Goal: Transaction & Acquisition: Purchase product/service

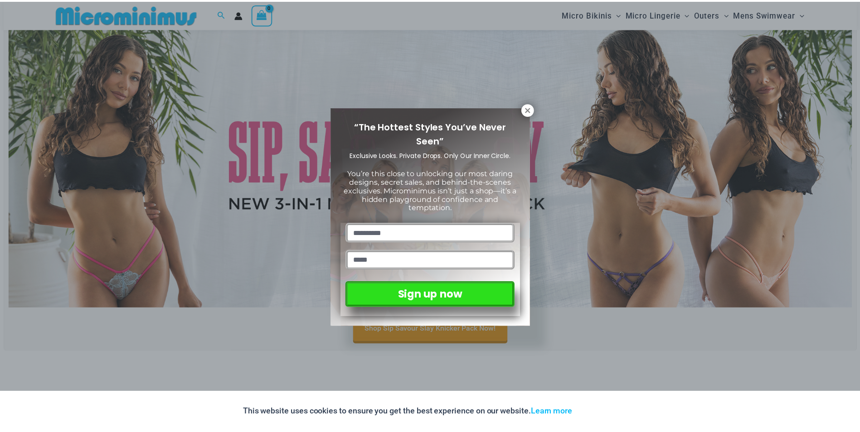
scroll to position [83, 0]
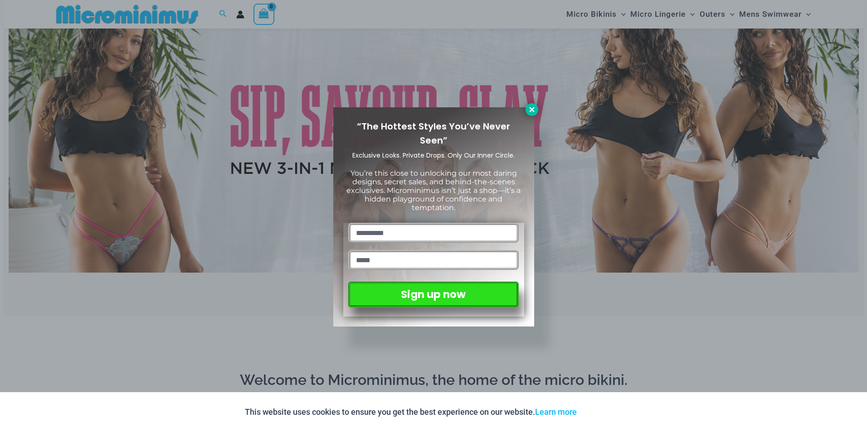
click at [533, 108] on icon at bounding box center [531, 109] width 5 height 5
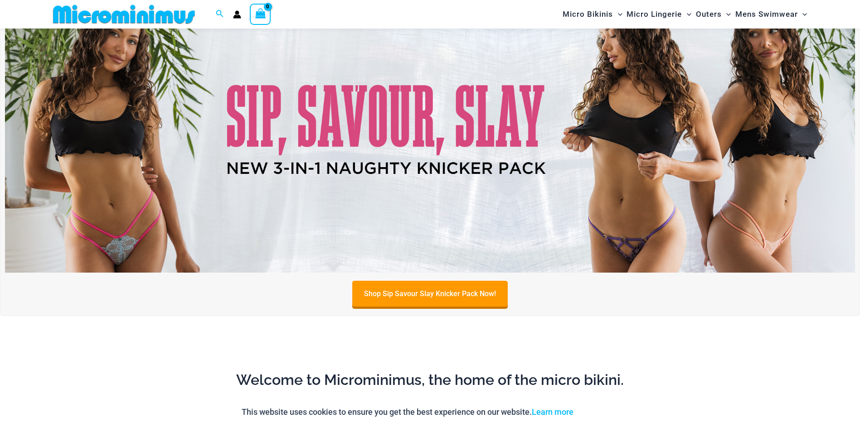
click at [443, 127] on img at bounding box center [430, 128] width 850 height 289
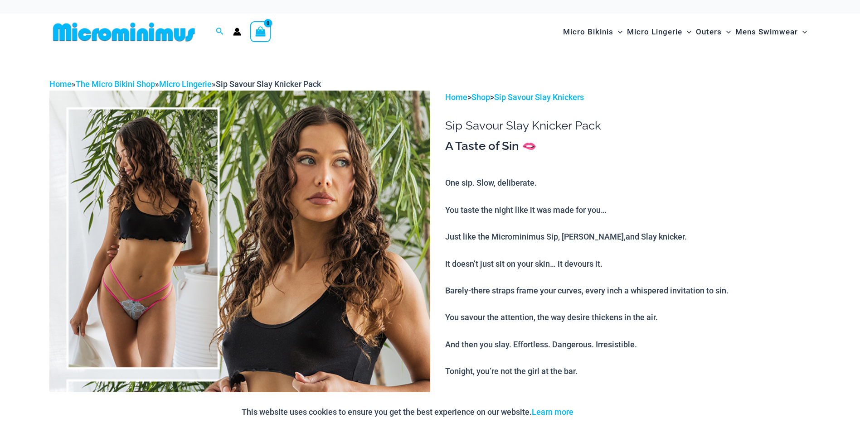
click at [151, 247] on img at bounding box center [239, 376] width 381 height 571
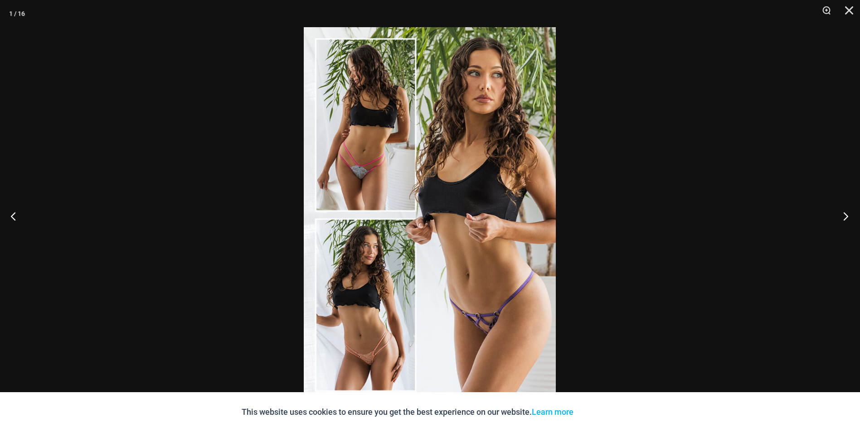
click at [849, 215] on button "Next" at bounding box center [843, 216] width 34 height 45
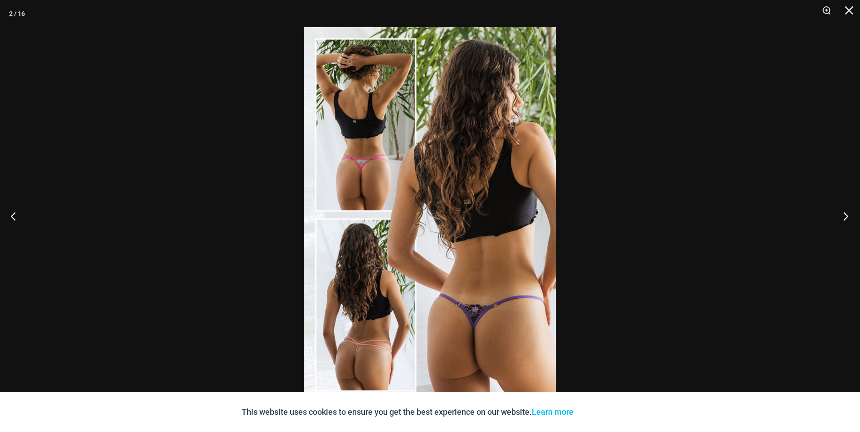
click at [848, 215] on button "Next" at bounding box center [843, 216] width 34 height 45
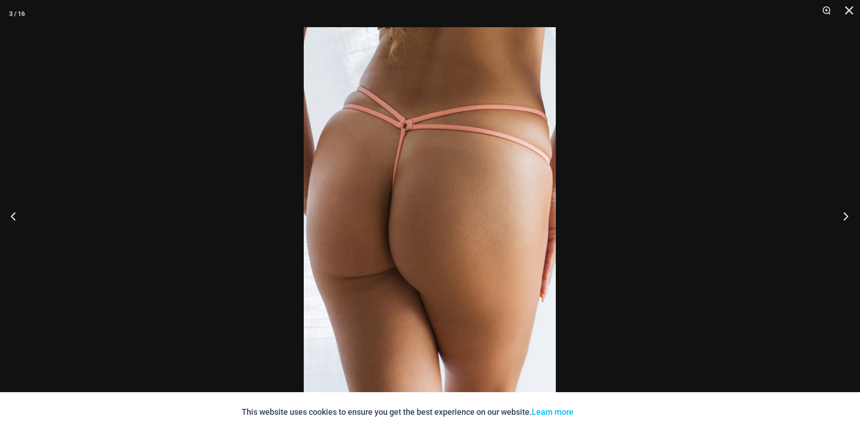
click at [848, 215] on button "Next" at bounding box center [843, 216] width 34 height 45
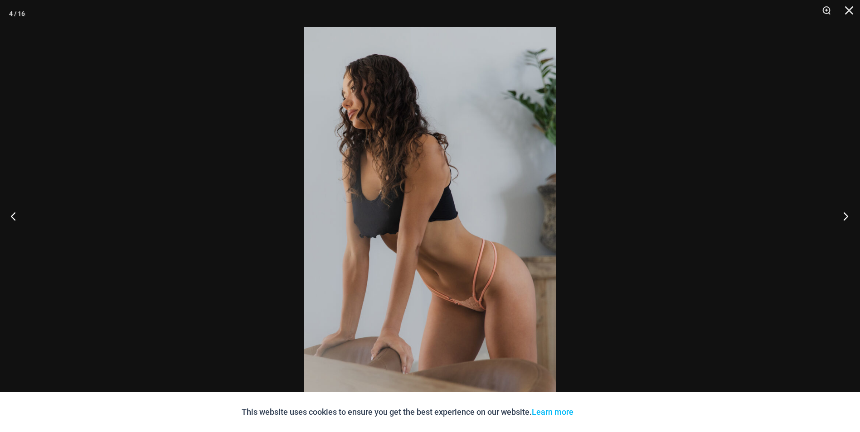
click at [848, 215] on button "Next" at bounding box center [843, 216] width 34 height 45
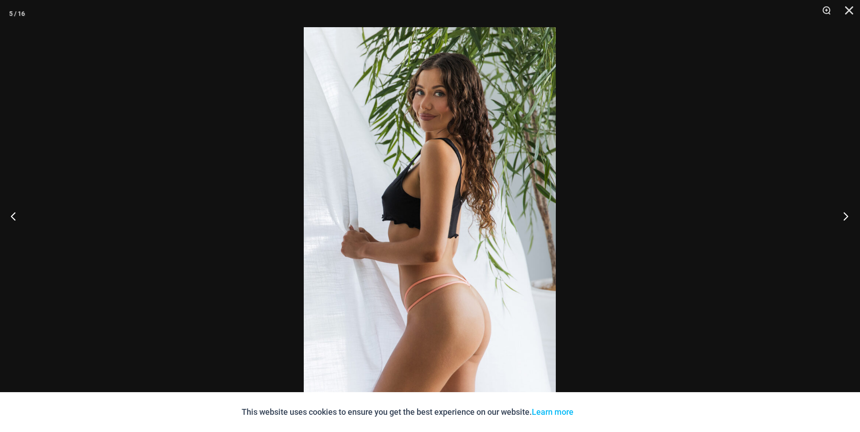
click at [844, 211] on button "Next" at bounding box center [843, 216] width 34 height 45
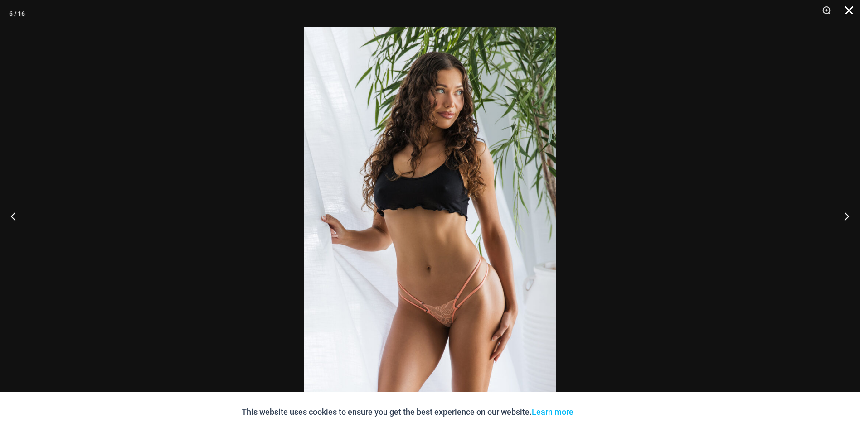
click at [848, 11] on button "Close" at bounding box center [846, 13] width 23 height 27
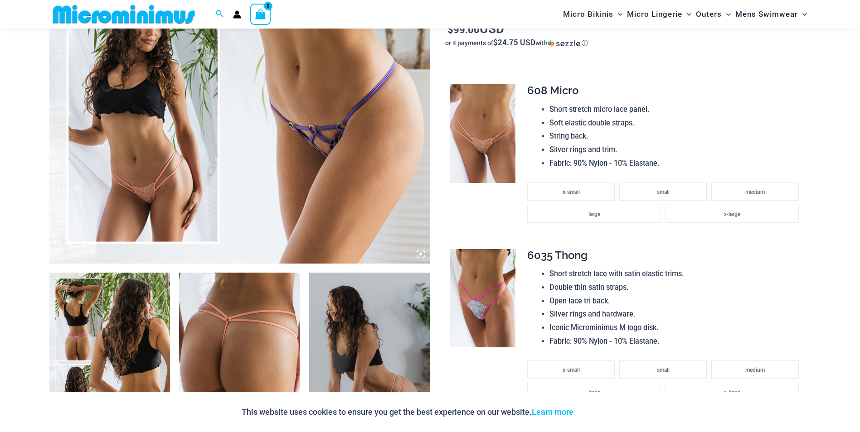
scroll to position [399, 0]
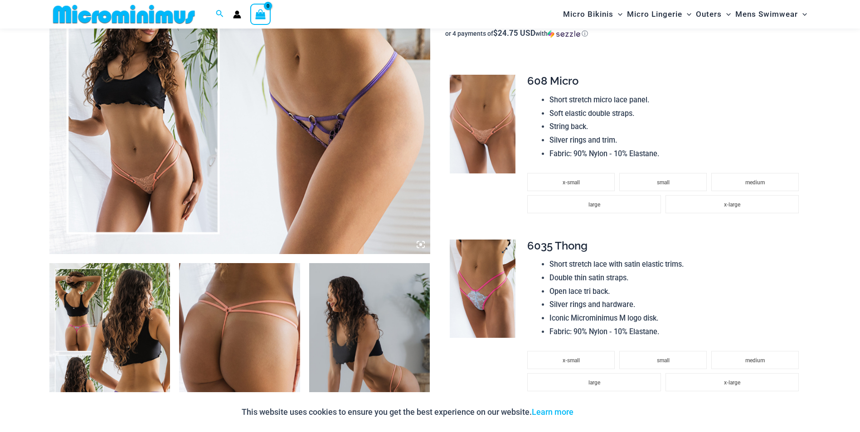
click at [485, 294] on img at bounding box center [483, 289] width 66 height 99
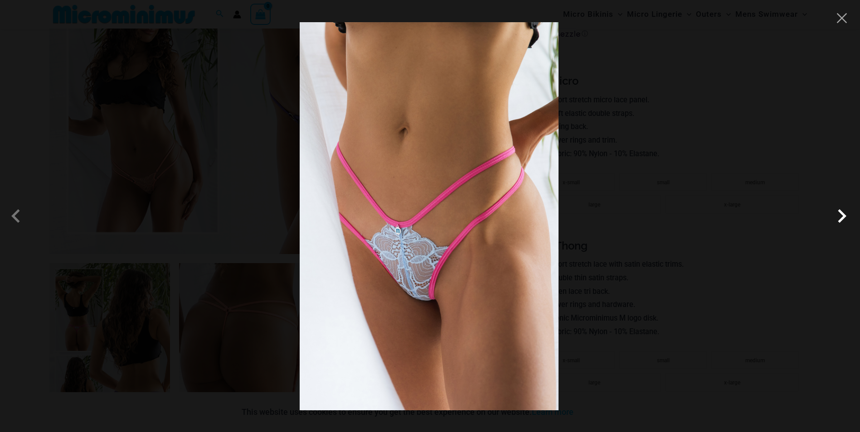
click at [843, 218] on span at bounding box center [841, 216] width 27 height 27
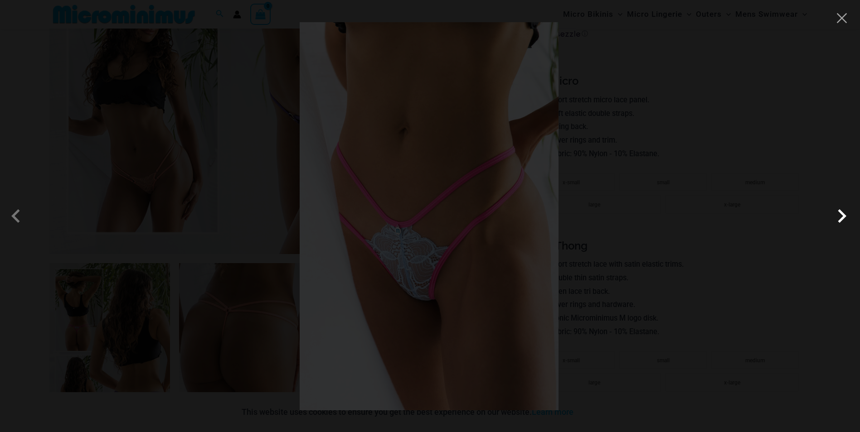
click at [843, 218] on span at bounding box center [841, 216] width 27 height 27
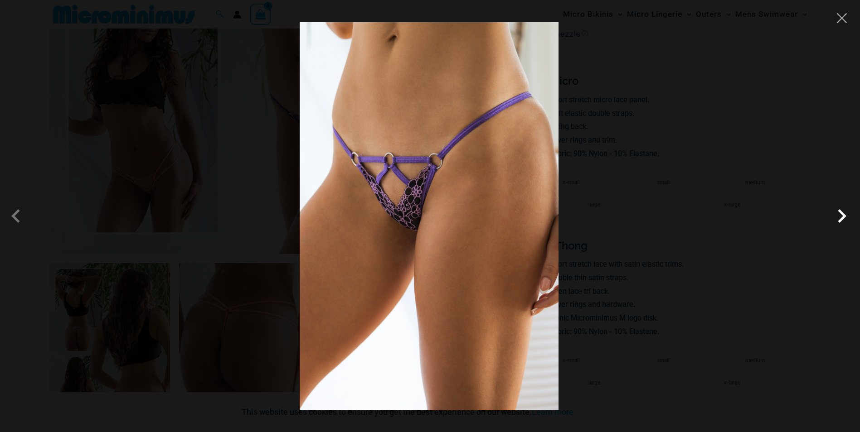
click at [843, 220] on span at bounding box center [841, 216] width 27 height 27
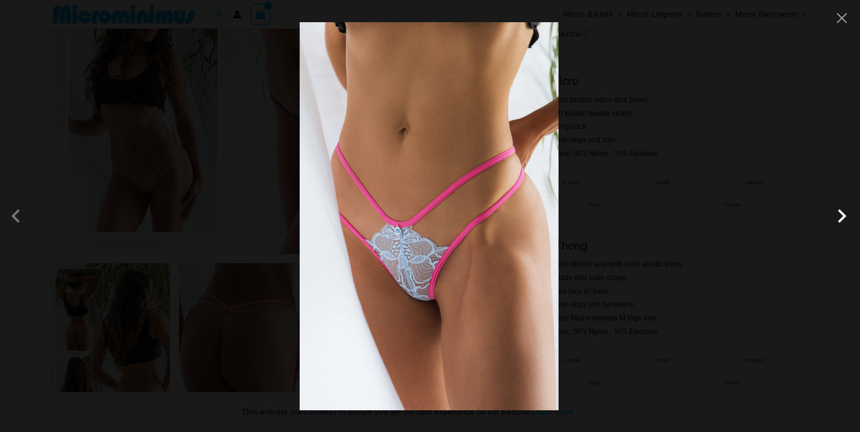
click at [843, 220] on span at bounding box center [841, 216] width 27 height 27
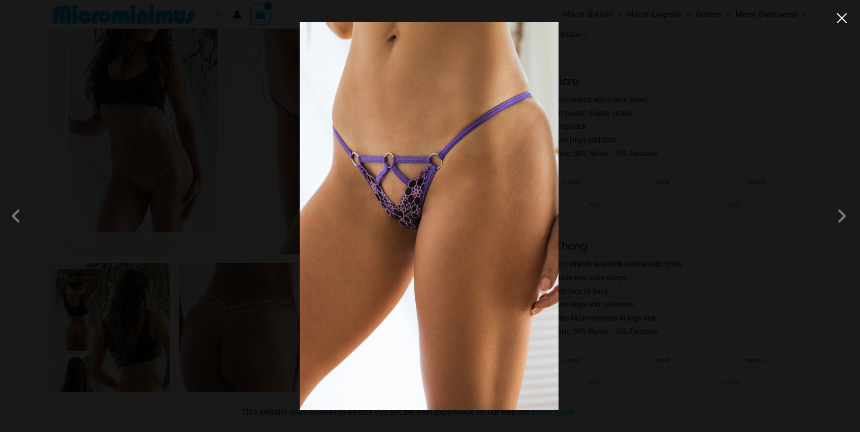
click at [842, 21] on button "Close" at bounding box center [842, 18] width 14 height 14
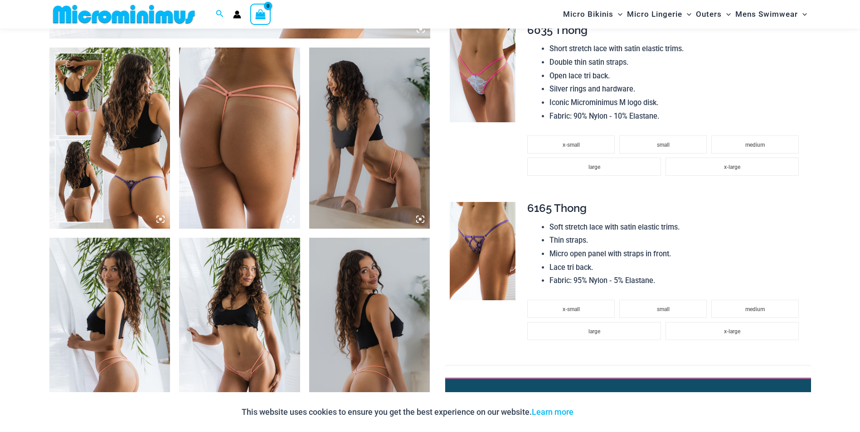
scroll to position [626, 0]
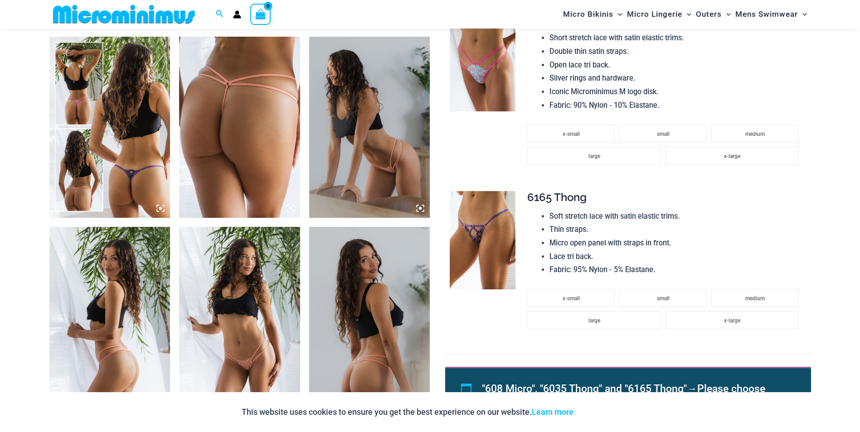
click at [233, 317] on img at bounding box center [239, 317] width 121 height 181
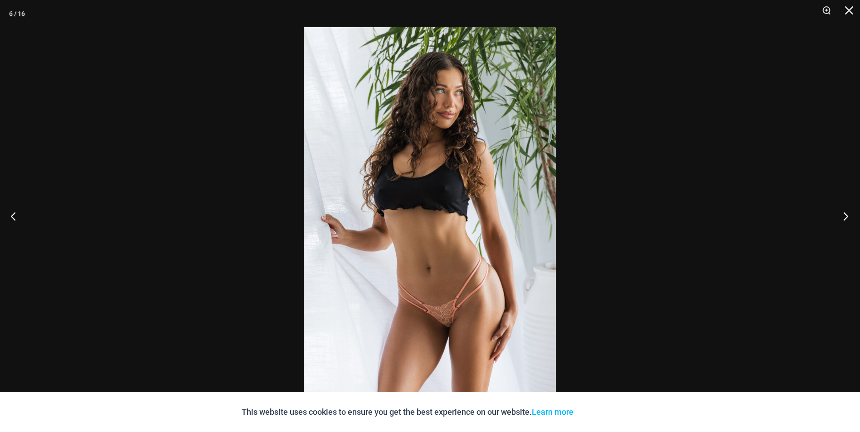
click at [844, 217] on button "Next" at bounding box center [843, 216] width 34 height 45
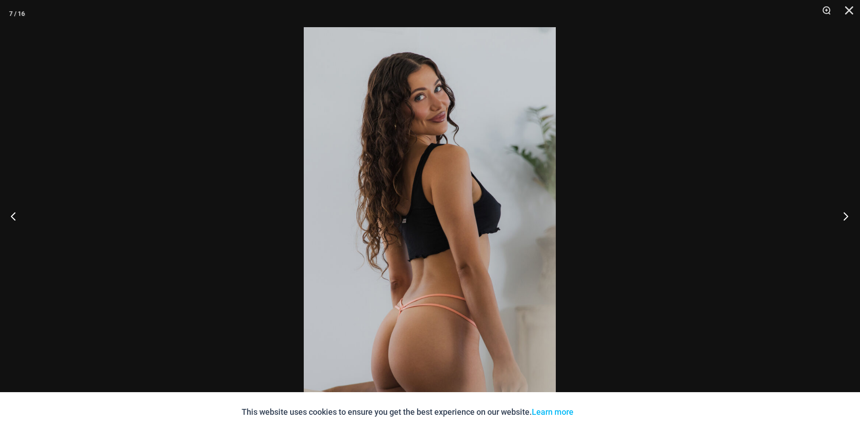
click at [844, 217] on button "Next" at bounding box center [843, 216] width 34 height 45
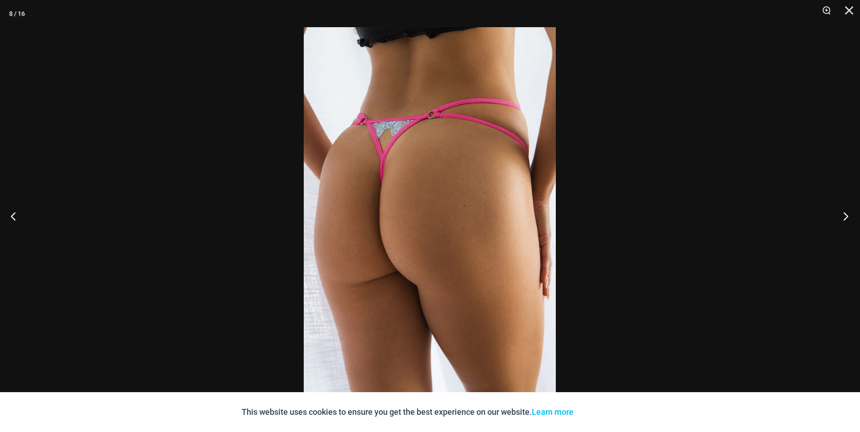
click at [844, 217] on button "Next" at bounding box center [843, 216] width 34 height 45
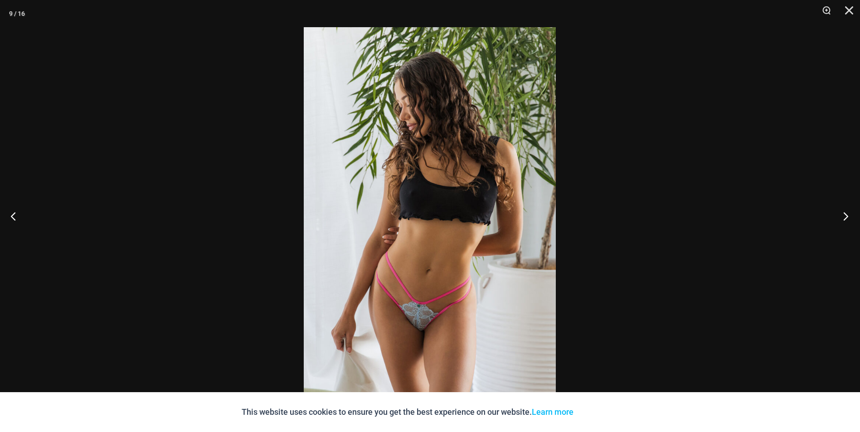
click at [844, 217] on button "Next" at bounding box center [843, 216] width 34 height 45
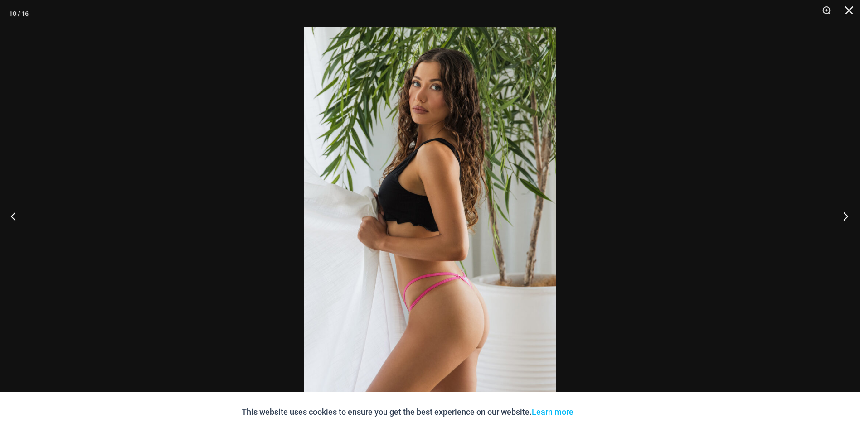
click at [844, 217] on button "Next" at bounding box center [843, 216] width 34 height 45
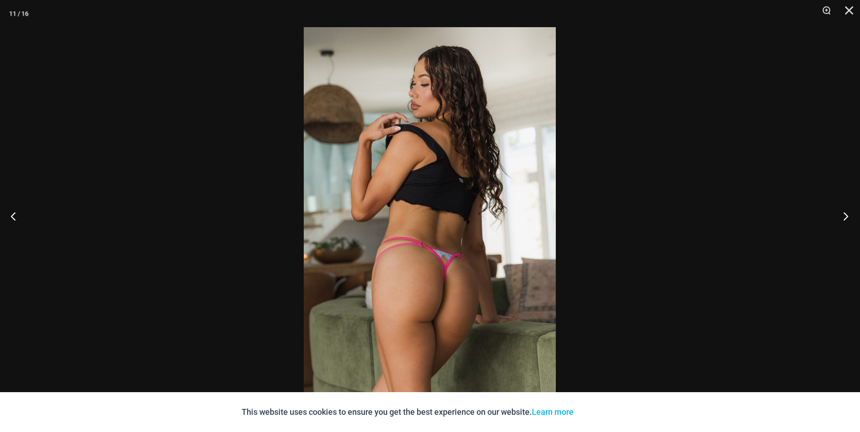
click at [846, 214] on button "Next" at bounding box center [843, 216] width 34 height 45
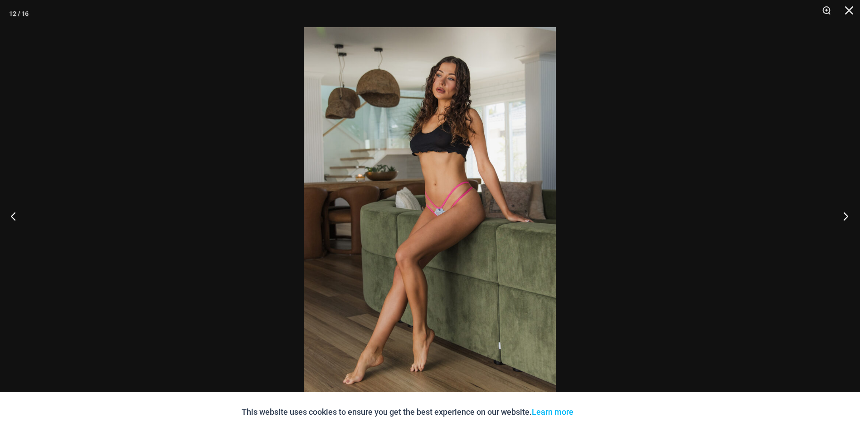
click at [846, 214] on button "Next" at bounding box center [843, 216] width 34 height 45
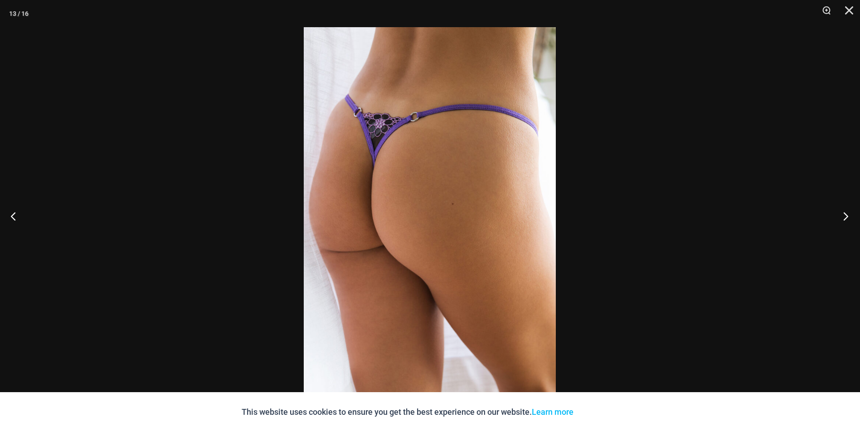
click at [846, 214] on button "Next" at bounding box center [843, 216] width 34 height 45
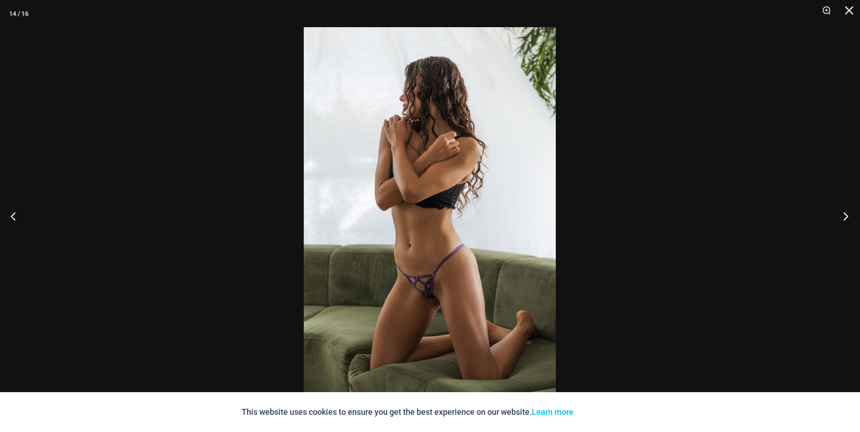
click at [846, 214] on button "Next" at bounding box center [843, 216] width 34 height 45
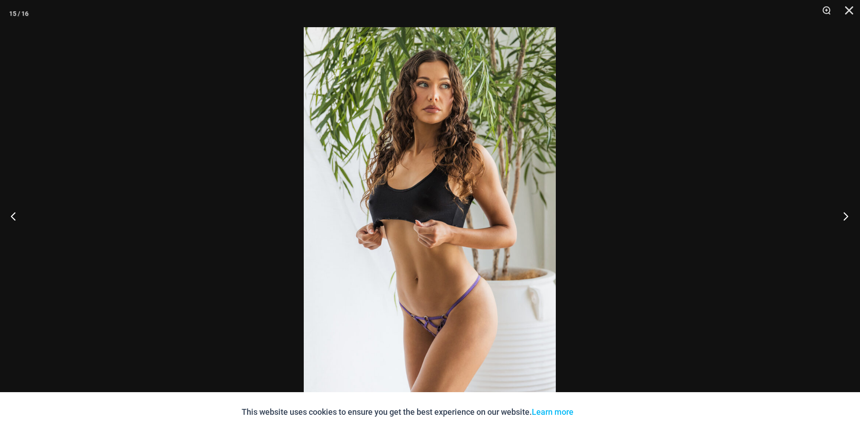
click at [846, 214] on button "Next" at bounding box center [843, 216] width 34 height 45
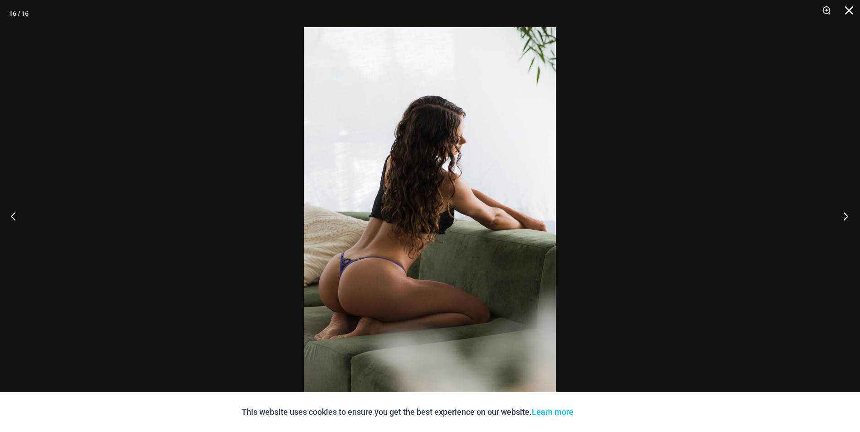
click at [846, 214] on button "Next" at bounding box center [843, 216] width 34 height 45
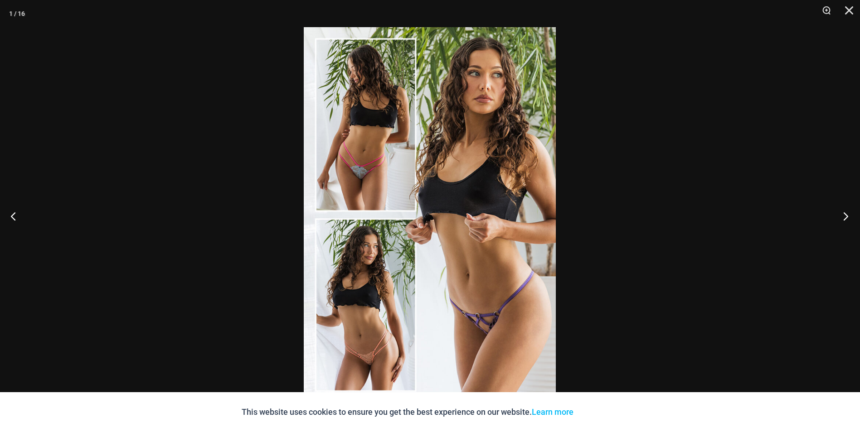
click at [846, 214] on button "Next" at bounding box center [843, 216] width 34 height 45
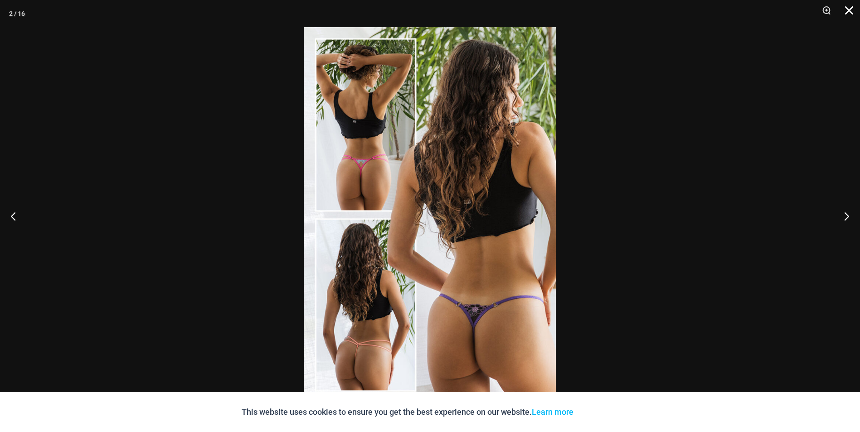
click at [851, 10] on button "Close" at bounding box center [846, 13] width 23 height 27
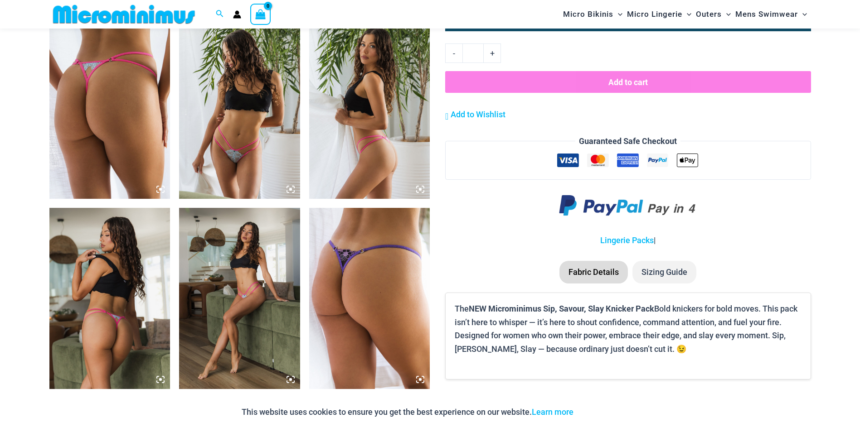
scroll to position [1034, 0]
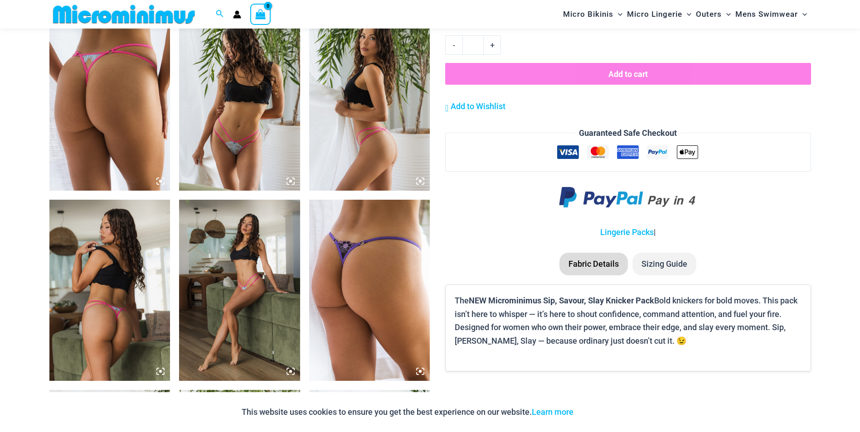
click at [345, 271] on img at bounding box center [369, 290] width 121 height 181
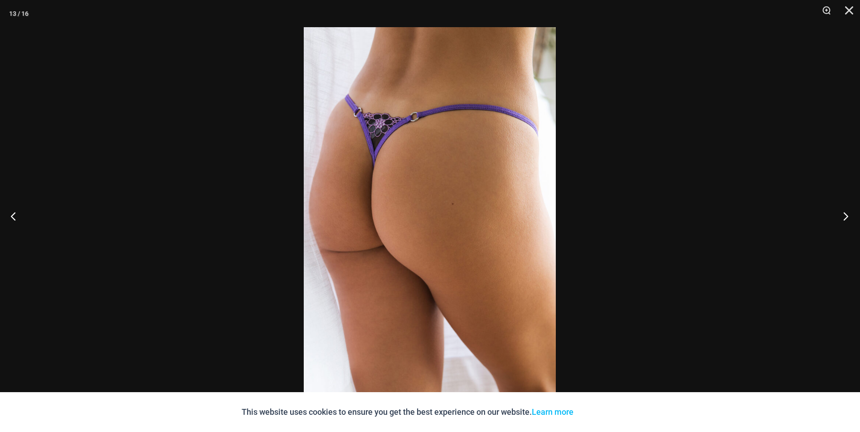
click at [845, 223] on button "Next" at bounding box center [843, 216] width 34 height 45
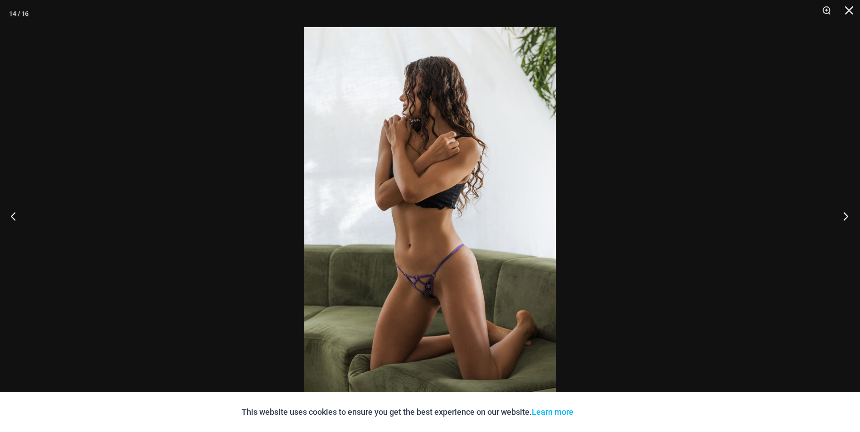
click at [848, 216] on button "Next" at bounding box center [843, 216] width 34 height 45
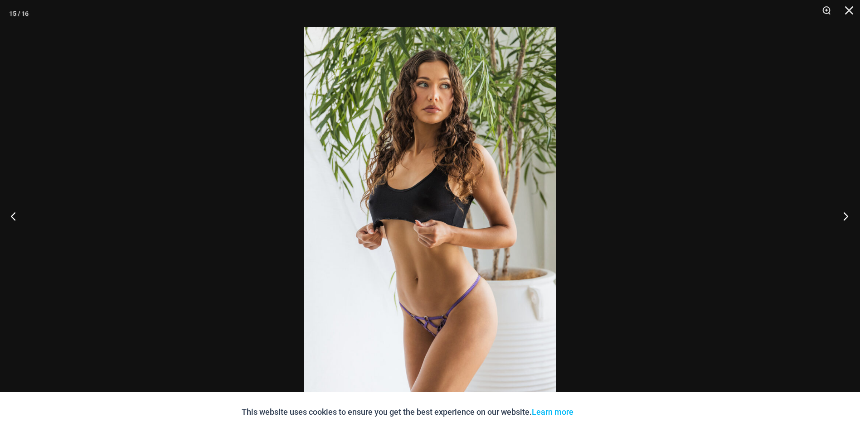
click at [847, 216] on button "Next" at bounding box center [843, 216] width 34 height 45
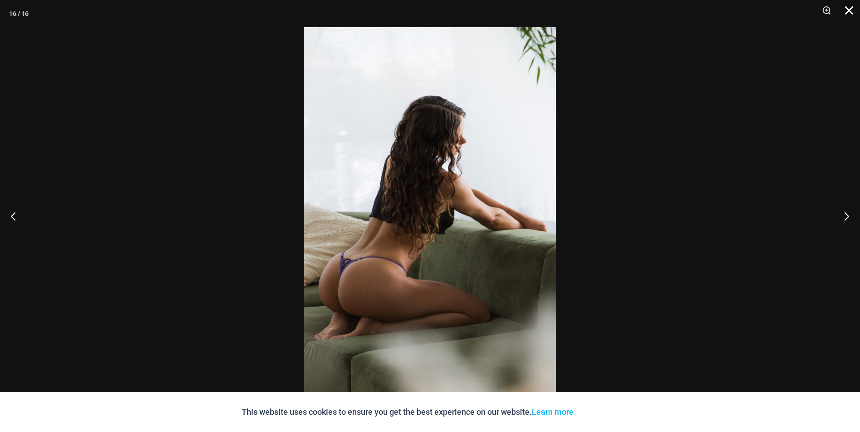
click at [852, 7] on button "Close" at bounding box center [846, 13] width 23 height 27
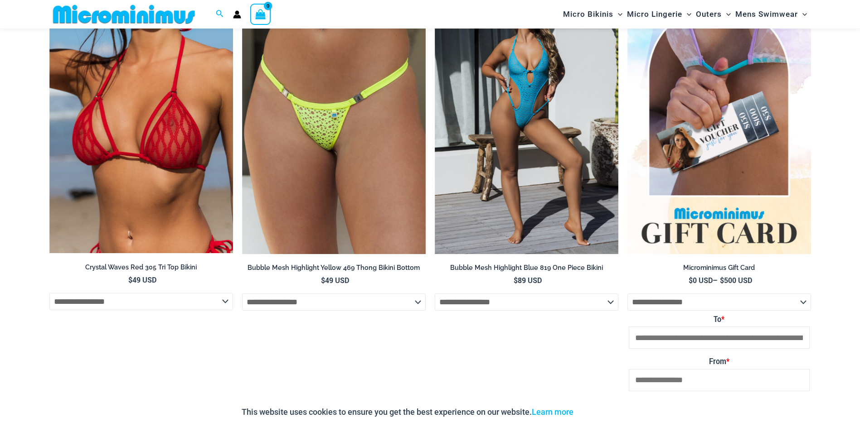
scroll to position [1669, 0]
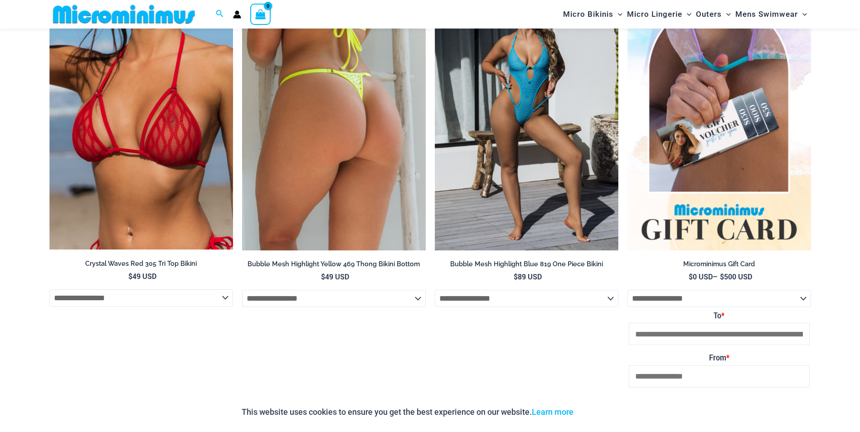
click at [355, 185] on img at bounding box center [334, 113] width 184 height 276
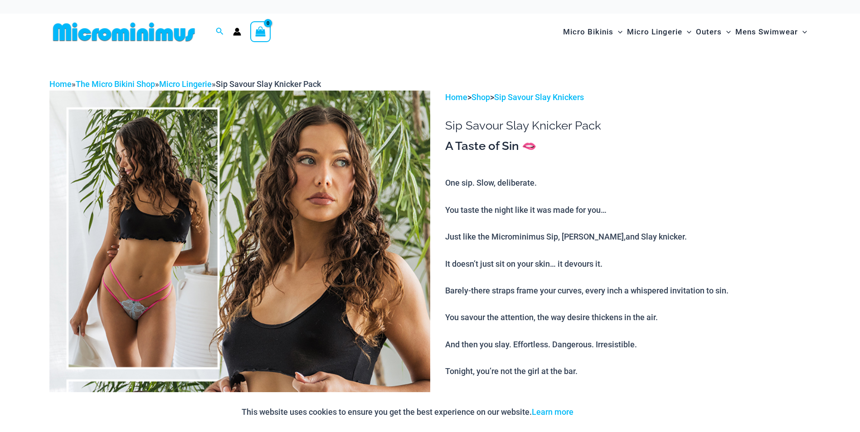
scroll to position [0, 0]
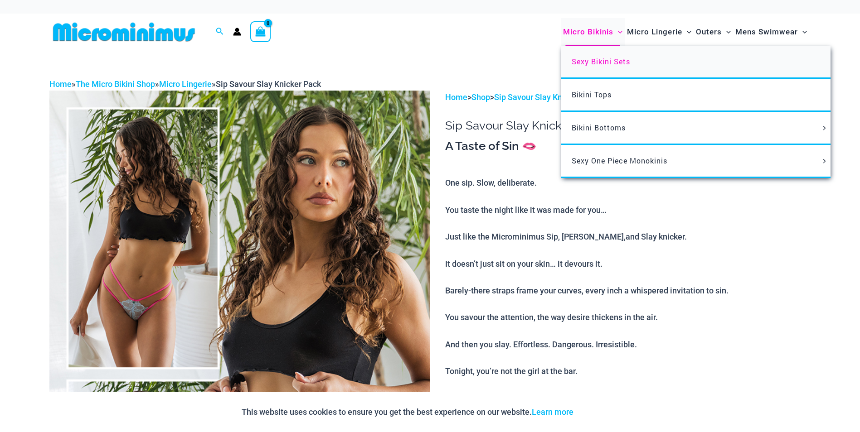
click at [592, 63] on span "Sexy Bikini Sets" at bounding box center [601, 62] width 58 height 10
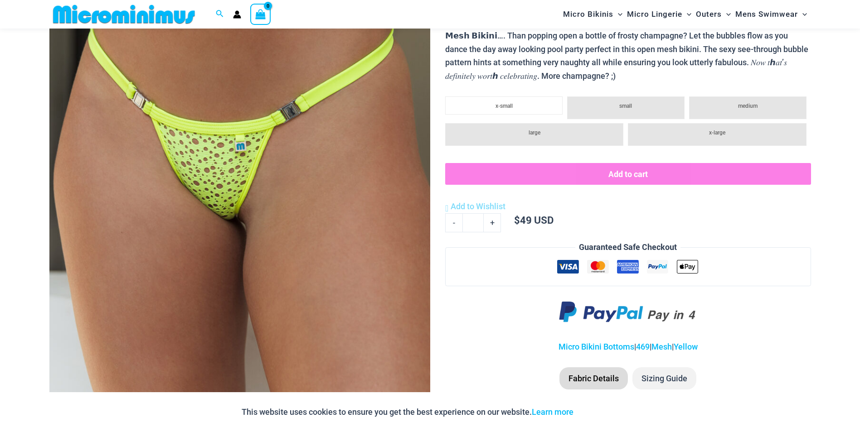
scroll to position [400, 0]
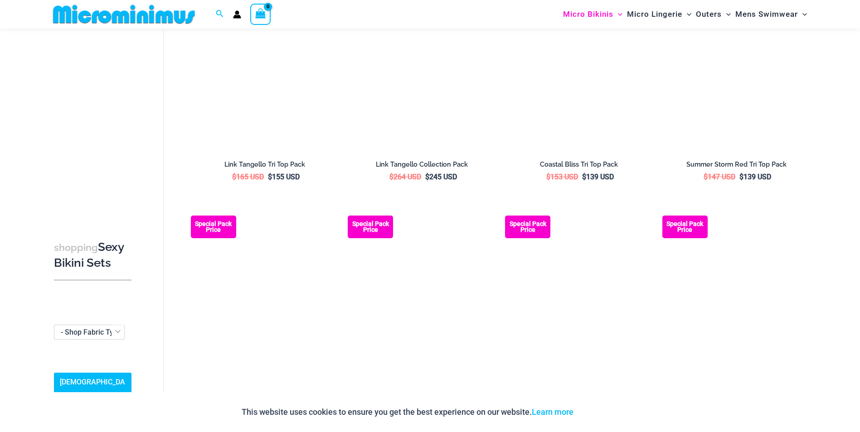
scroll to position [763, 0]
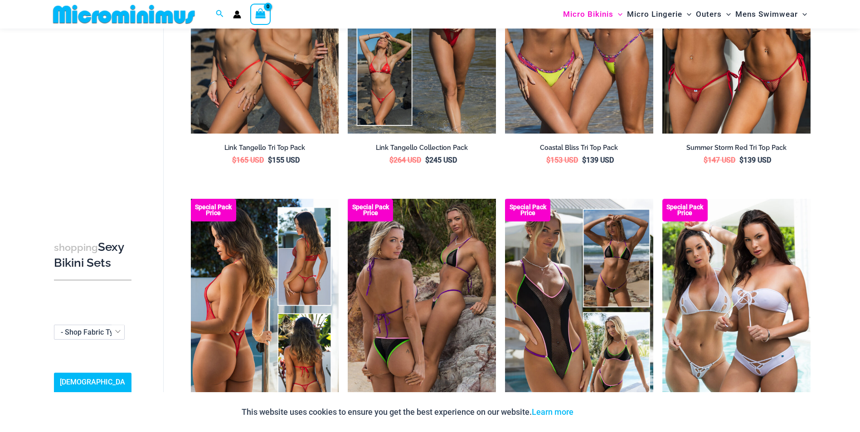
click at [230, 352] on img at bounding box center [265, 310] width 148 height 222
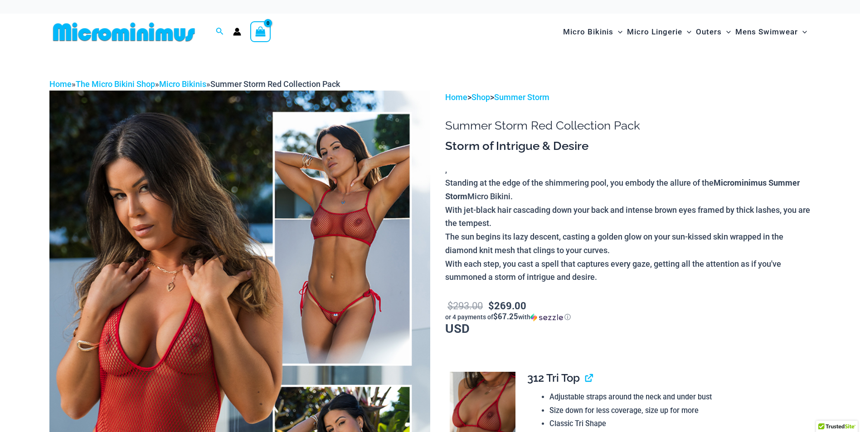
click at [189, 338] on img at bounding box center [239, 376] width 381 height 571
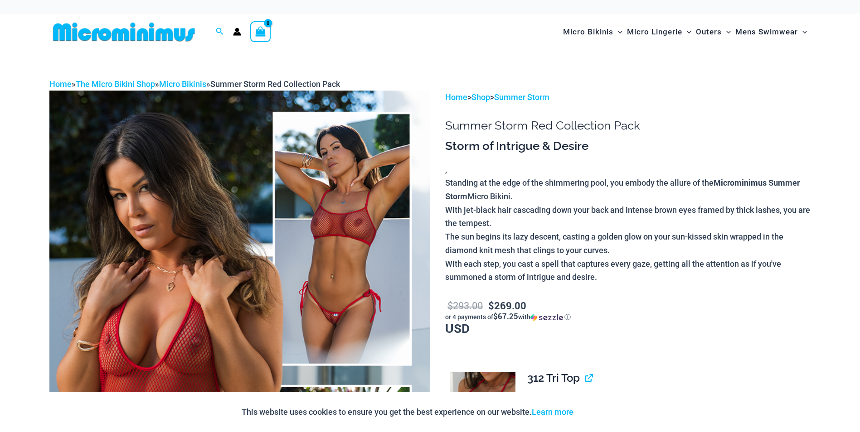
click at [200, 348] on img at bounding box center [239, 376] width 381 height 571
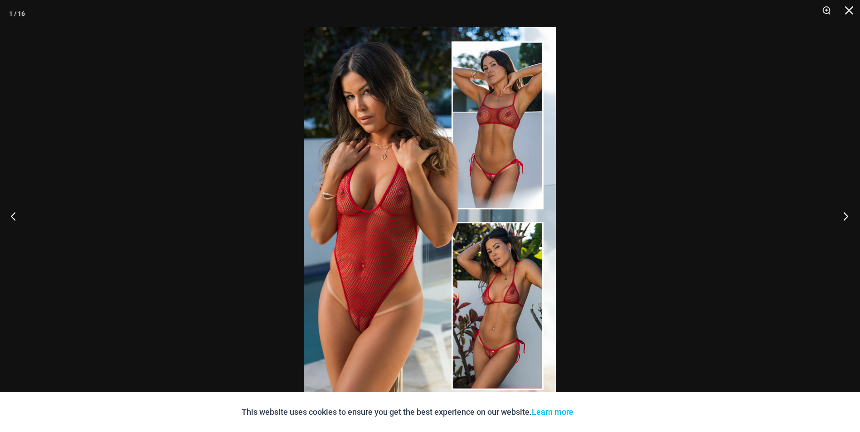
click at [845, 215] on button "Next" at bounding box center [843, 216] width 34 height 45
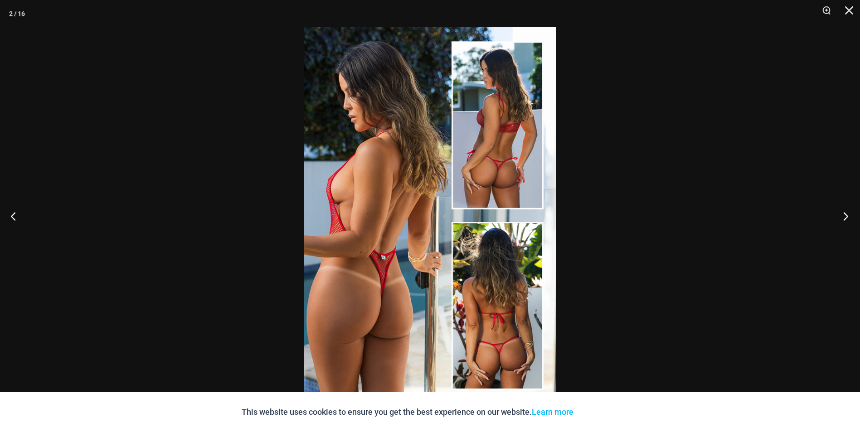
click at [844, 215] on button "Next" at bounding box center [843, 216] width 34 height 45
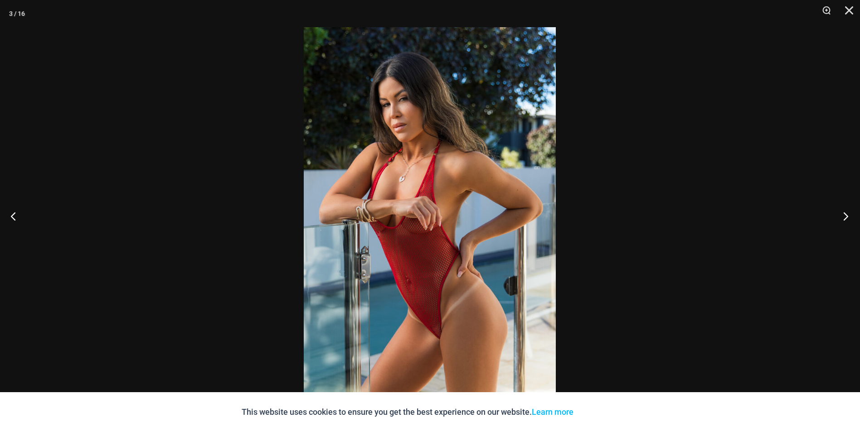
click at [840, 216] on button "Next" at bounding box center [843, 216] width 34 height 45
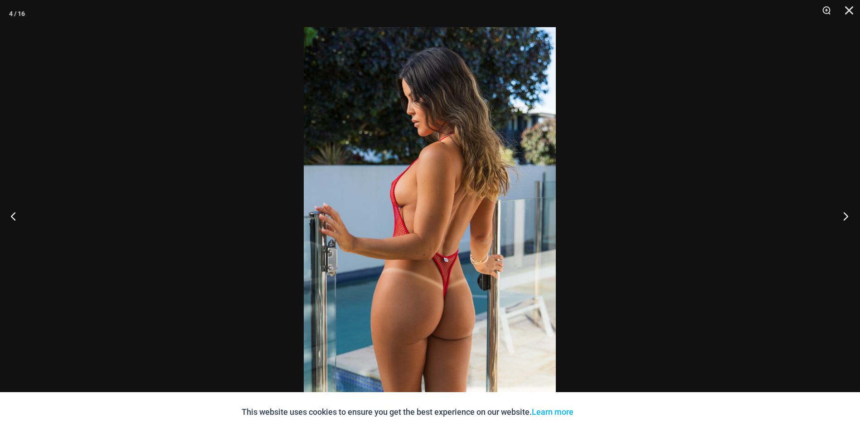
click at [839, 216] on button "Next" at bounding box center [843, 216] width 34 height 45
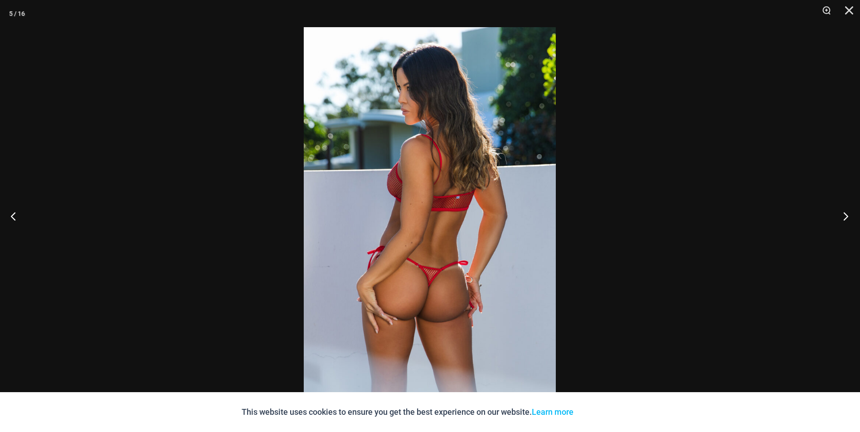
click at [839, 216] on button "Next" at bounding box center [843, 216] width 34 height 45
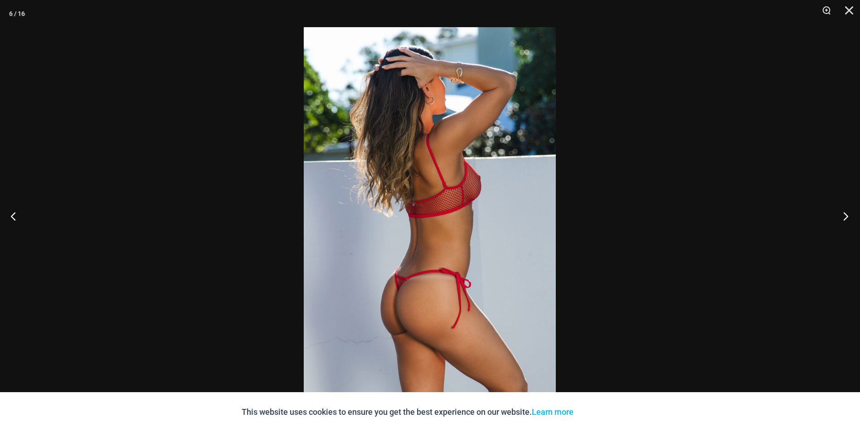
click at [841, 218] on button "Next" at bounding box center [843, 216] width 34 height 45
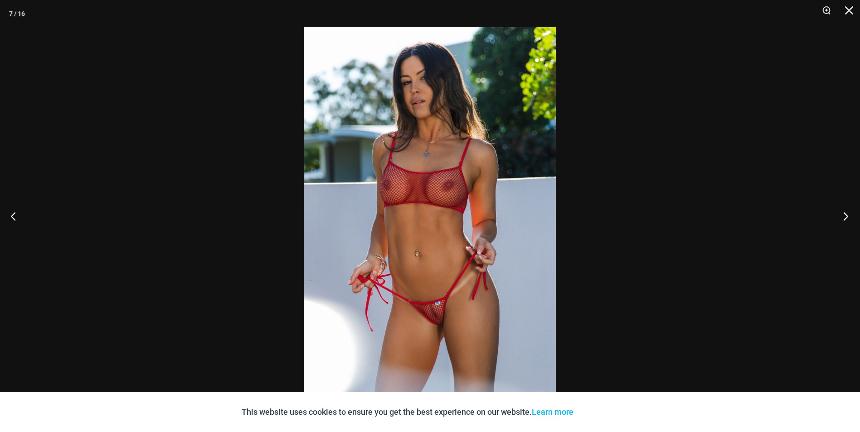
click at [841, 218] on button "Next" at bounding box center [843, 216] width 34 height 45
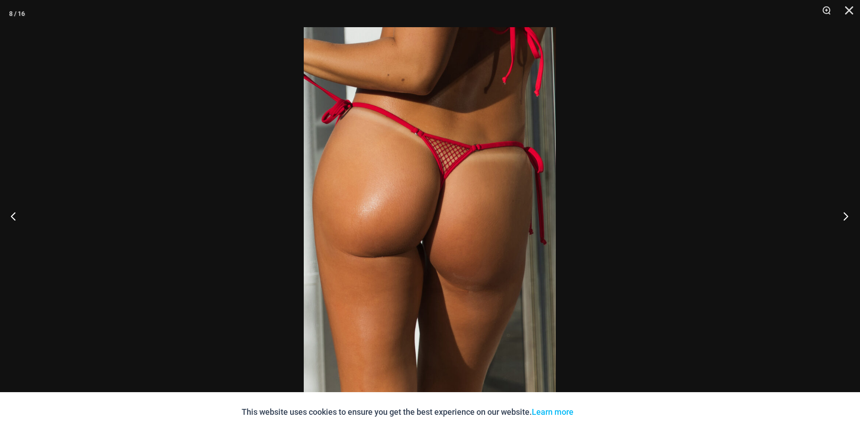
click at [841, 218] on button "Next" at bounding box center [843, 216] width 34 height 45
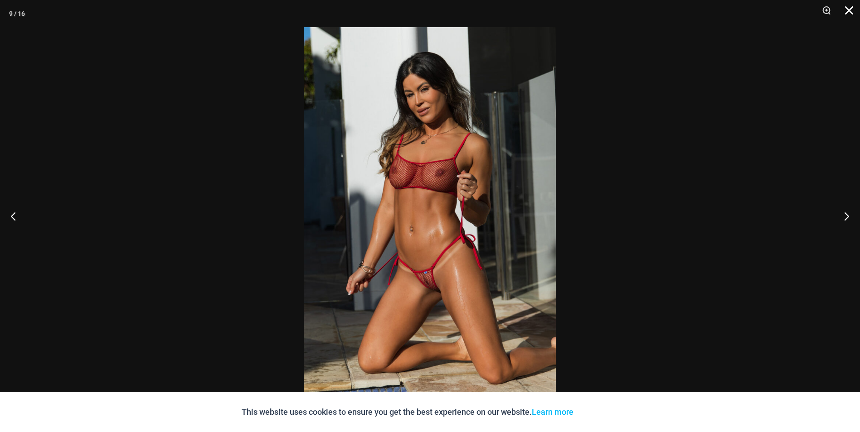
click at [847, 10] on button "Close" at bounding box center [846, 13] width 23 height 27
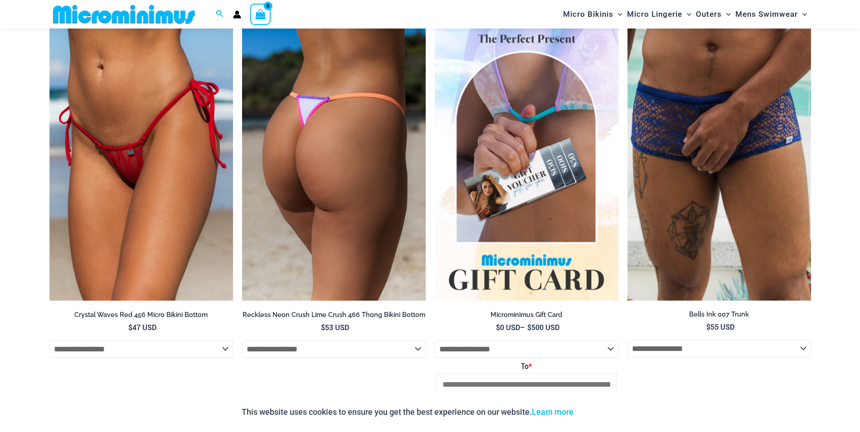
scroll to position [3165, 0]
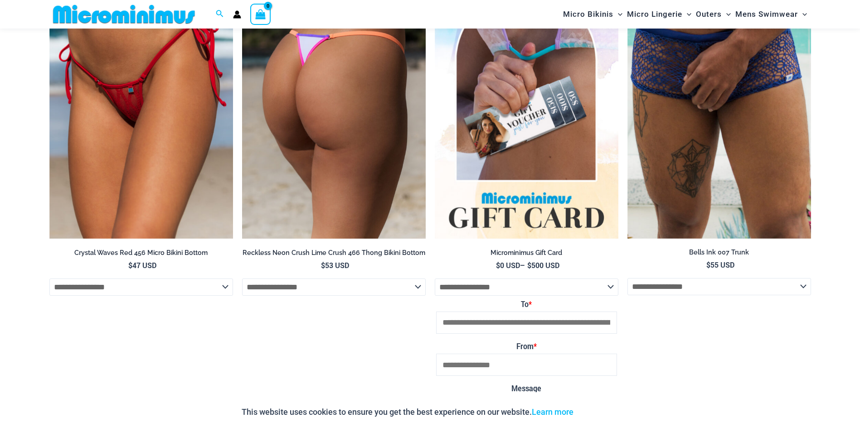
click at [350, 142] on img at bounding box center [334, 102] width 184 height 276
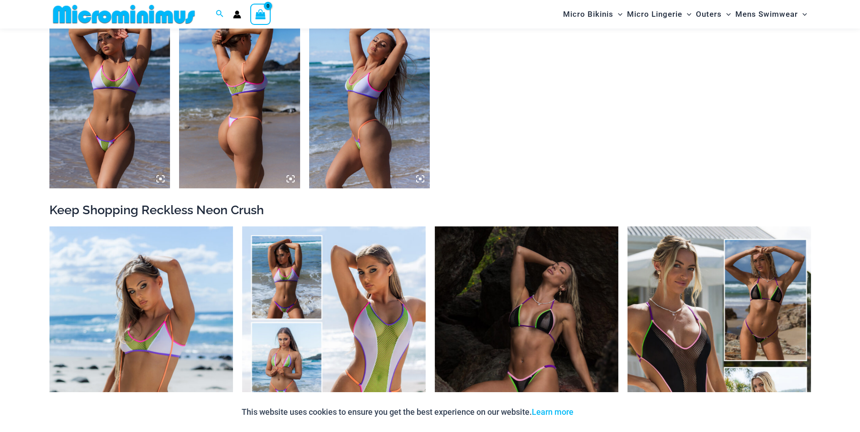
scroll to position [898, 0]
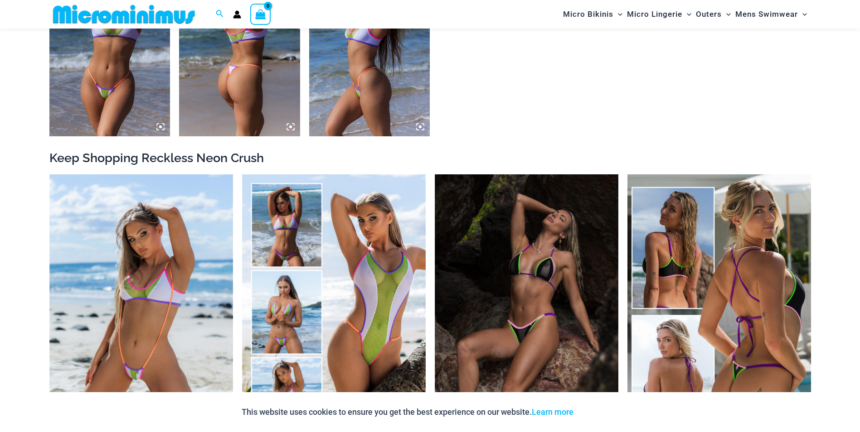
click at [657, 298] on img at bounding box center [719, 313] width 184 height 276
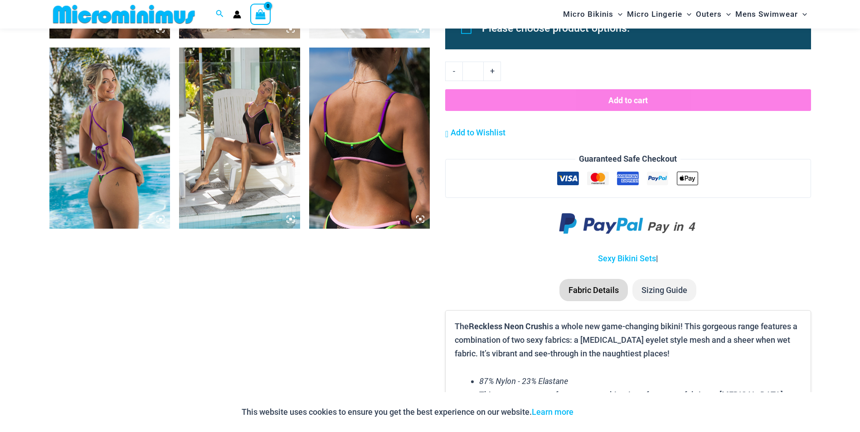
scroll to position [1442, 0]
